Goal: Information Seeking & Learning: Learn about a topic

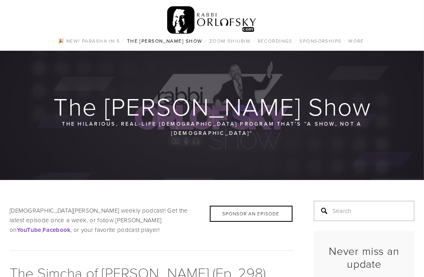
click at [338, 201] on input "Search" at bounding box center [364, 211] width 101 height 20
type input "[DEMOGRAPHIC_DATA]"
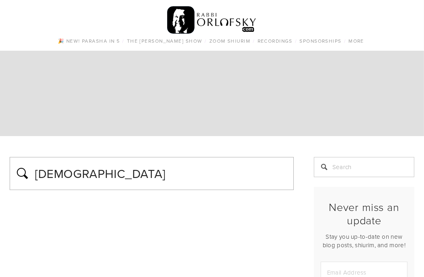
type input "[DEMOGRAPHIC_DATA]"
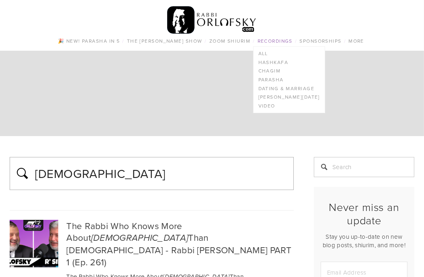
click at [272, 39] on link "Recordings" at bounding box center [275, 41] width 40 height 10
click at [277, 43] on link "Recordings" at bounding box center [275, 41] width 40 height 10
click at [282, 43] on link "Recordings" at bounding box center [275, 41] width 40 height 10
click at [280, 62] on link "Hashkafa" at bounding box center [289, 62] width 71 height 9
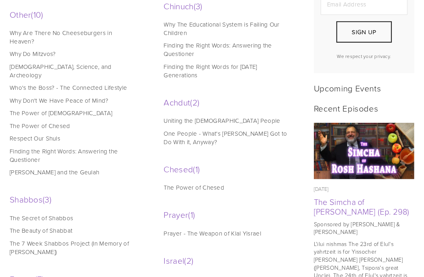
scroll to position [304, 0]
